Goal: Task Accomplishment & Management: Manage account settings

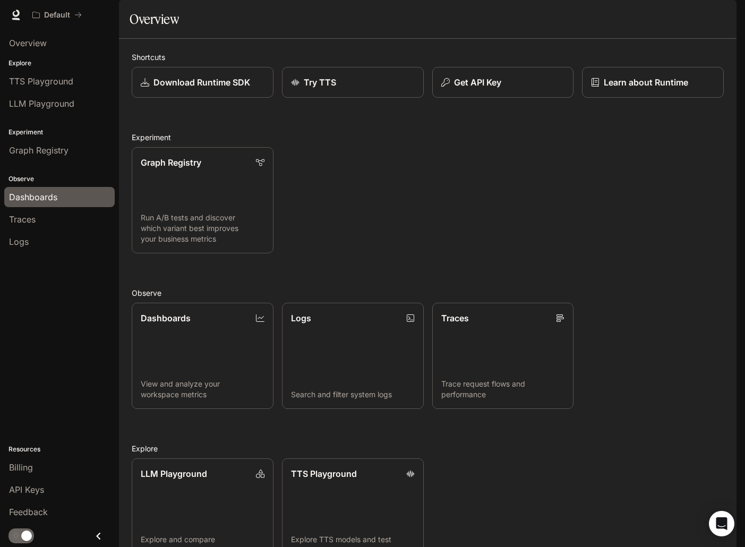
click at [44, 203] on span "Dashboards" at bounding box center [33, 197] width 48 height 13
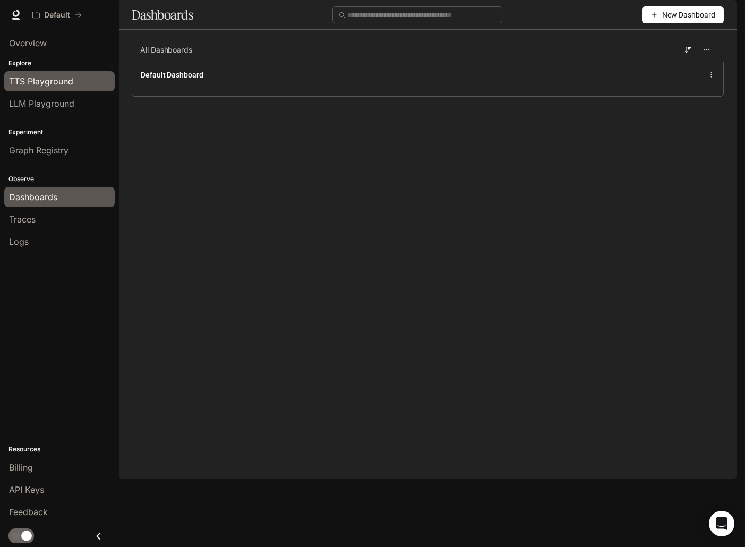
click at [56, 82] on span "TTS Playground" at bounding box center [41, 81] width 64 height 13
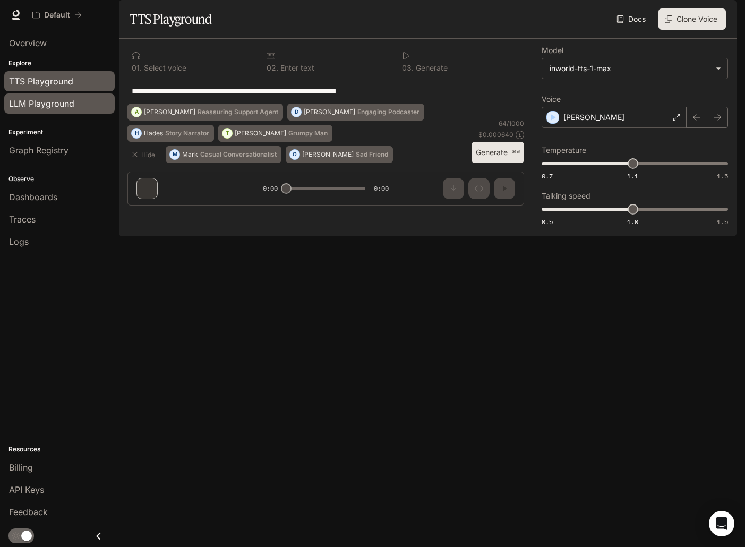
click at [55, 99] on span "LLM Playground" at bounding box center [41, 103] width 65 height 13
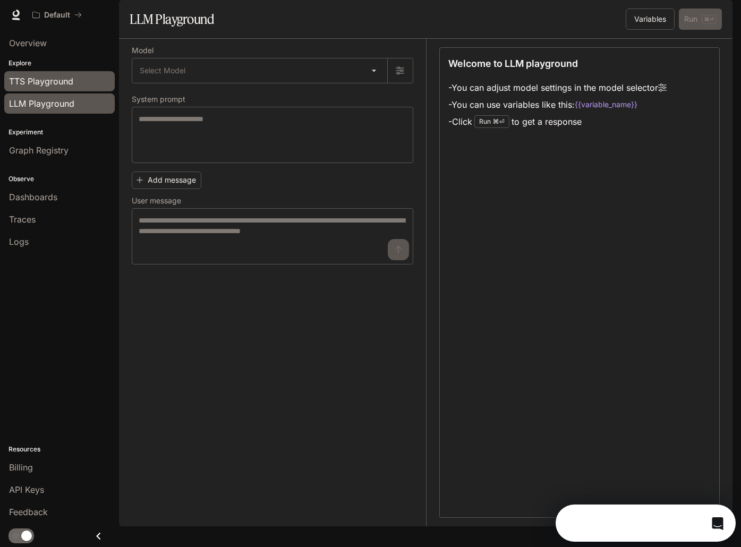
click at [54, 85] on span "TTS Playground" at bounding box center [41, 81] width 64 height 13
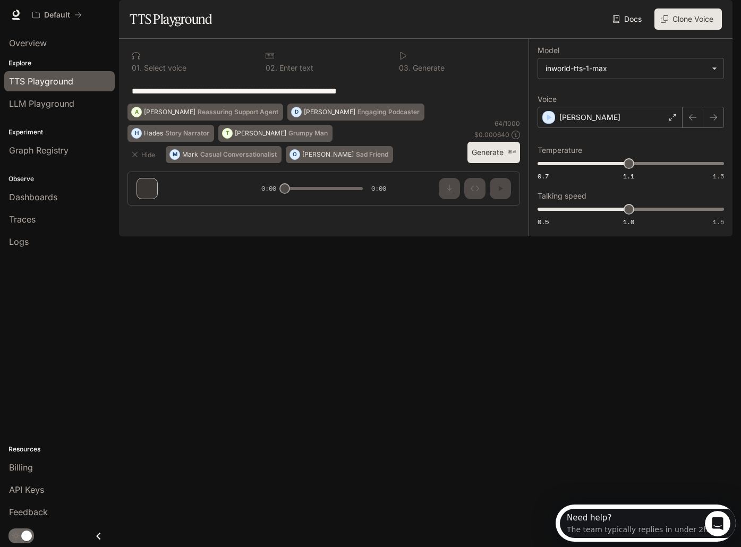
click at [727, 18] on button "button" at bounding box center [717, 14] width 21 height 21
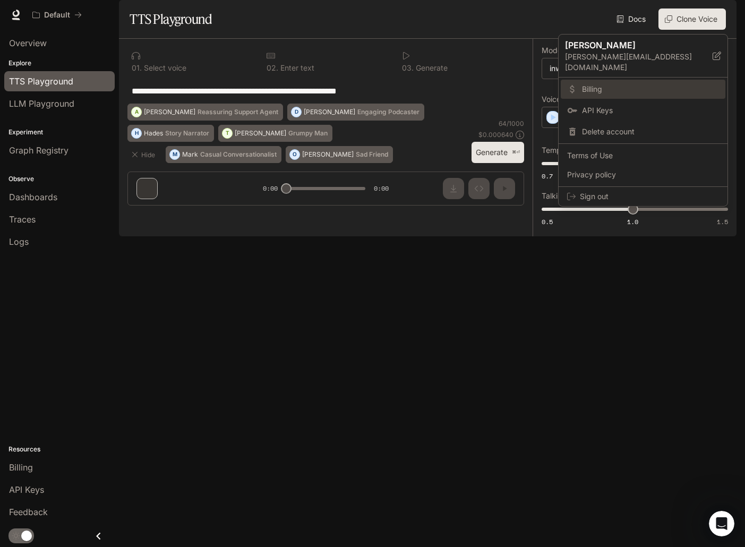
click at [637, 84] on span "Billing" at bounding box center [650, 89] width 137 height 11
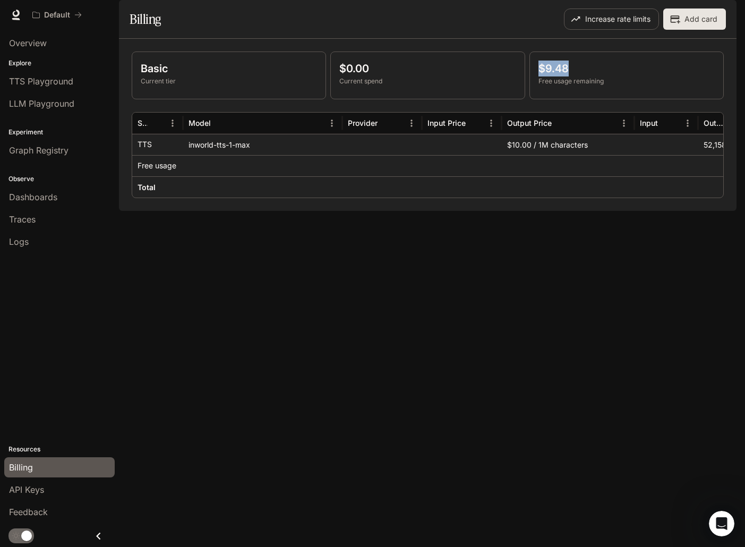
drag, startPoint x: 540, startPoint y: 96, endPoint x: 579, endPoint y: 96, distance: 38.8
click at [579, 76] on p "$9.48" at bounding box center [626, 69] width 176 height 16
drag, startPoint x: 578, startPoint y: 96, endPoint x: 542, endPoint y: 97, distance: 36.1
click at [542, 76] on p "$9.48" at bounding box center [626, 69] width 176 height 16
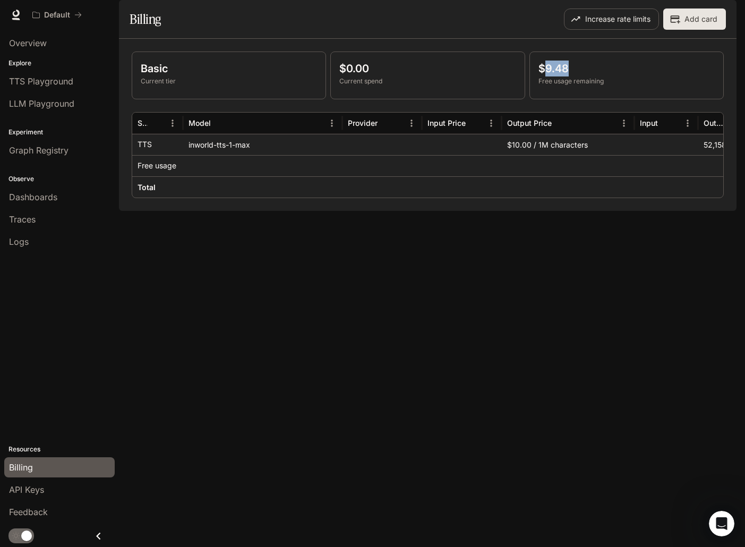
click at [542, 76] on p "$9.48" at bounding box center [626, 69] width 176 height 16
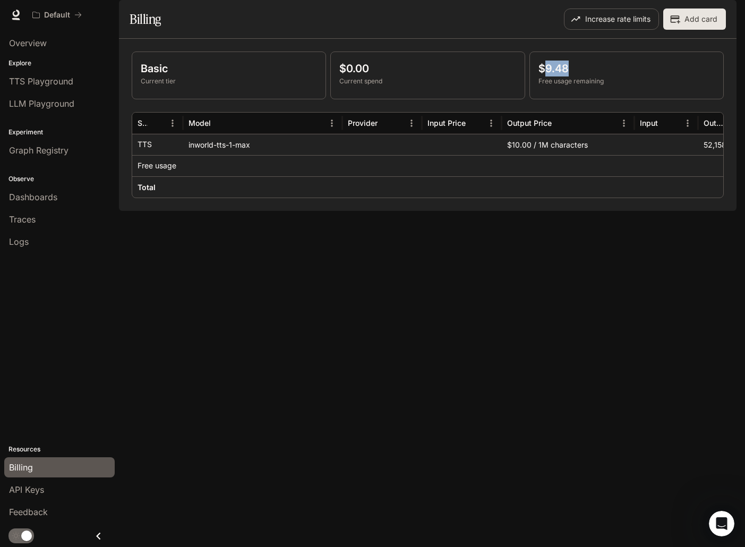
click at [542, 76] on p "$9.48" at bounding box center [626, 69] width 176 height 16
click at [375, 198] on div "Basic Current tier $0.00 Current spend $9.48 Free usage remaining Service Model…" at bounding box center [428, 124] width 592 height 147
